Goal: Transaction & Acquisition: Obtain resource

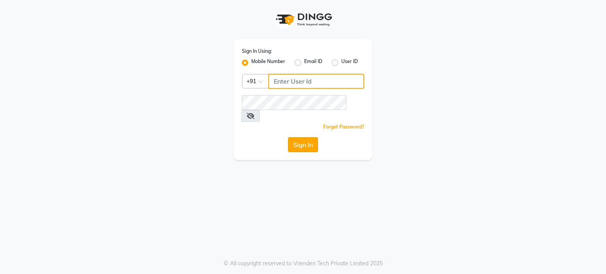
type input "9815001750"
click at [297, 137] on button "Sign In" at bounding box center [303, 144] width 30 height 15
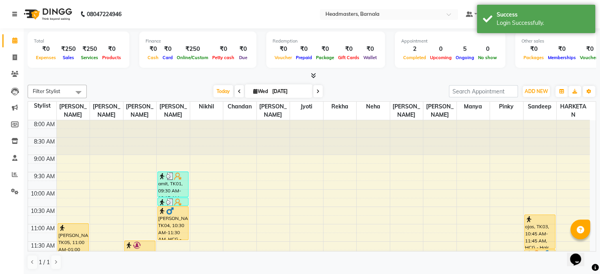
click at [15, 15] on icon at bounding box center [14, 14] width 5 height 6
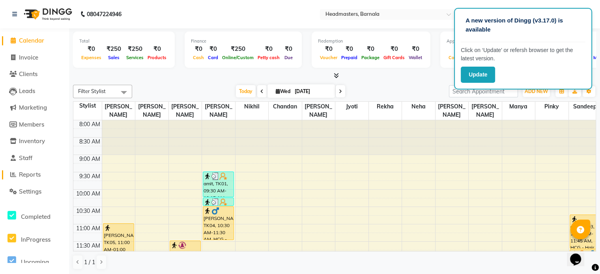
click at [31, 176] on span "Reports" at bounding box center [30, 174] width 22 height 7
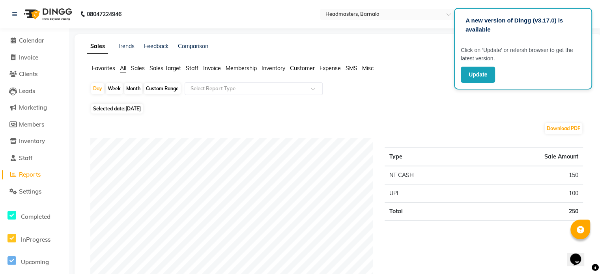
click at [213, 69] on span "Invoice" at bounding box center [212, 68] width 18 height 7
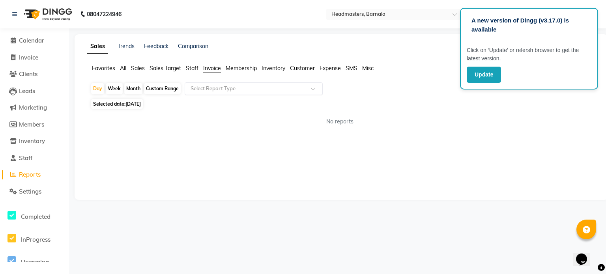
click at [218, 91] on input "text" at bounding box center [246, 89] width 114 height 8
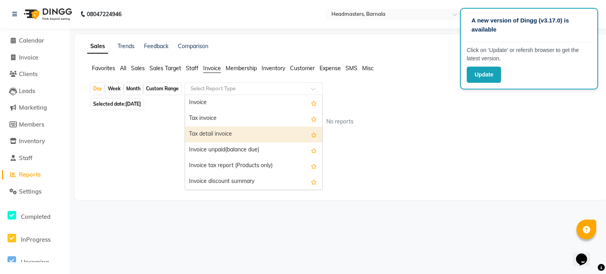
click at [220, 137] on div "Tax detail invoice" at bounding box center [253, 135] width 137 height 16
select select "full_report"
select select "csv"
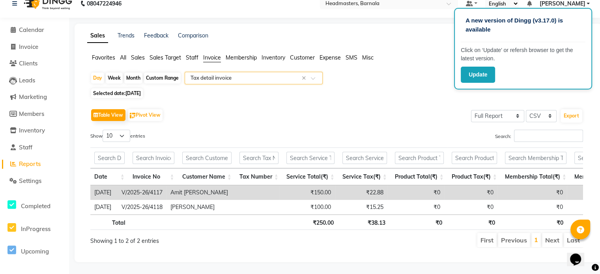
scroll to position [22, 0]
click at [479, 79] on button "Update" at bounding box center [478, 75] width 34 height 16
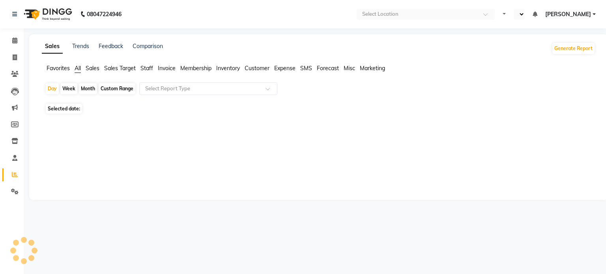
select select "en"
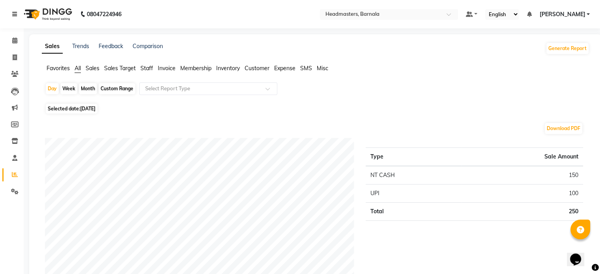
click at [13, 13] on icon at bounding box center [14, 14] width 5 height 6
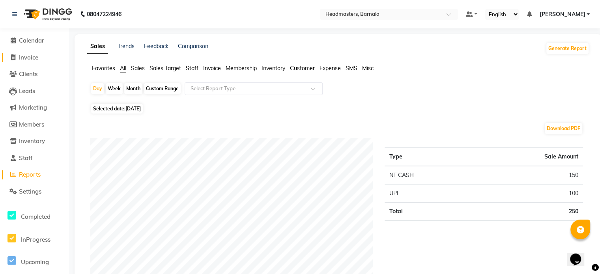
click at [29, 60] on span "Invoice" at bounding box center [28, 57] width 19 height 7
select select "service"
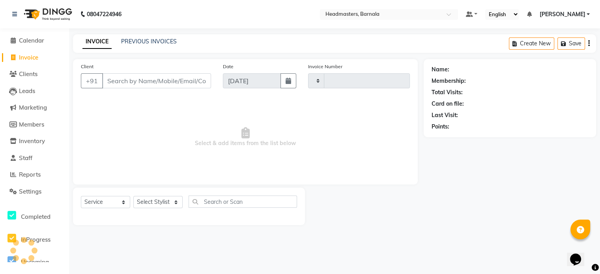
type input "4119"
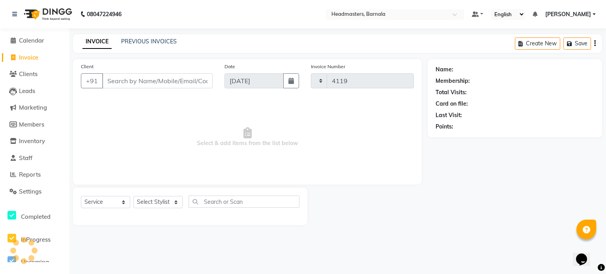
select select "7526"
click at [33, 178] on span "Reports" at bounding box center [30, 174] width 22 height 7
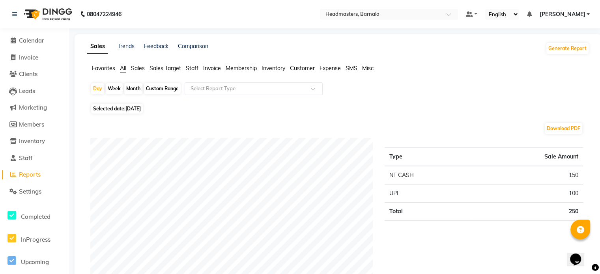
click at [214, 67] on span "Invoice" at bounding box center [212, 68] width 18 height 7
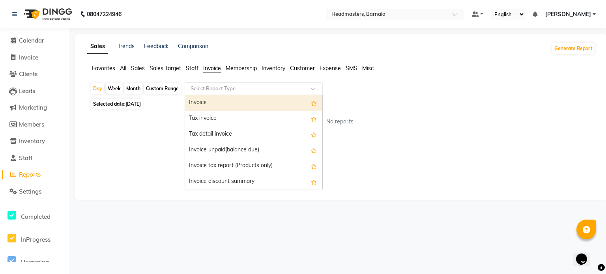
click at [237, 91] on input "text" at bounding box center [246, 89] width 114 height 8
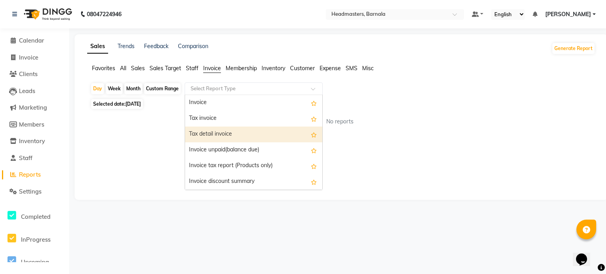
click at [225, 134] on div "Tax detail invoice" at bounding box center [253, 135] width 137 height 16
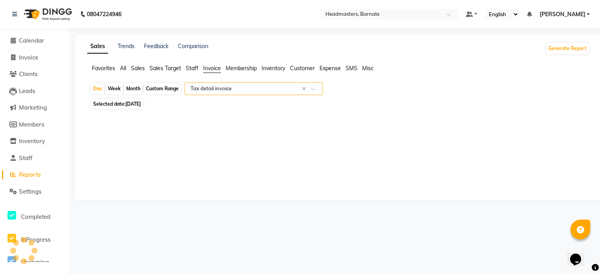
select select "full_report"
select select "csv"
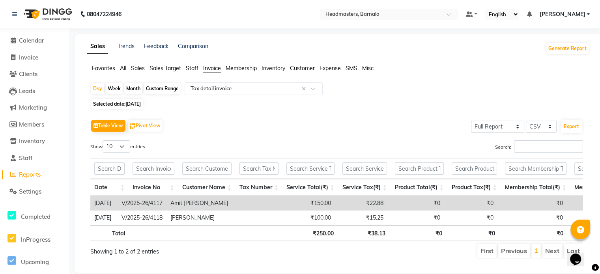
click at [165, 90] on div "Custom Range" at bounding box center [162, 88] width 37 height 11
select select "9"
select select "2025"
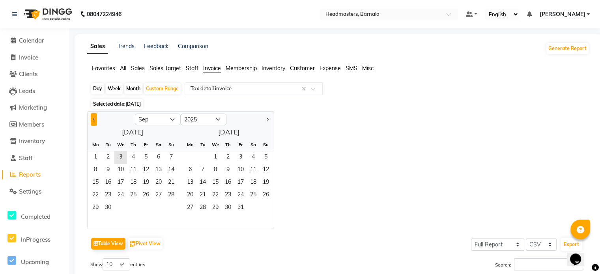
click at [94, 118] on span "Previous month" at bounding box center [94, 119] width 3 height 3
select select "8"
click at [146, 156] on span "1" at bounding box center [146, 158] width 13 height 13
click at [170, 209] on span "31" at bounding box center [171, 208] width 13 height 13
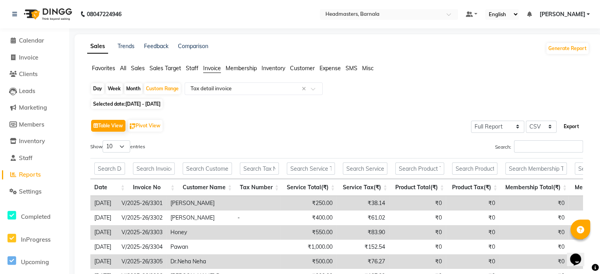
click at [566, 129] on button "Export" at bounding box center [572, 126] width 22 height 13
